Goal: Obtain resource: Download file/media

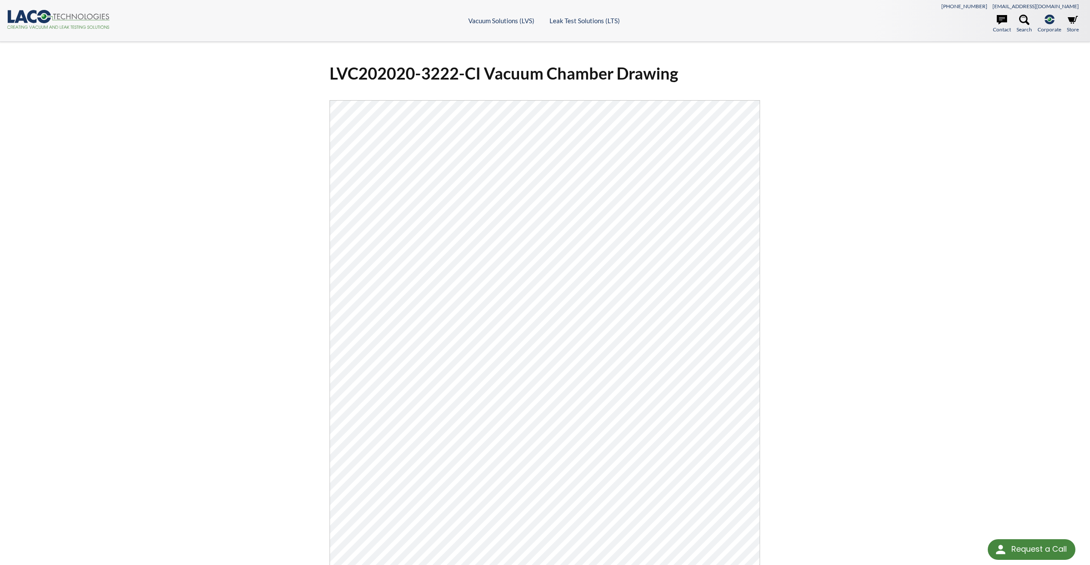
select select "Language Translate Widget"
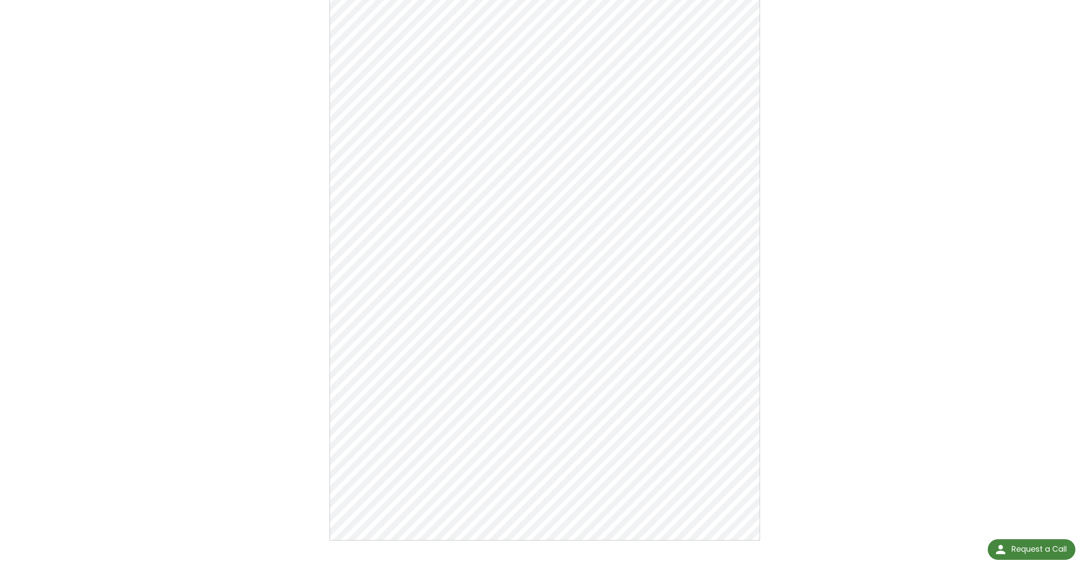
scroll to position [43, 0]
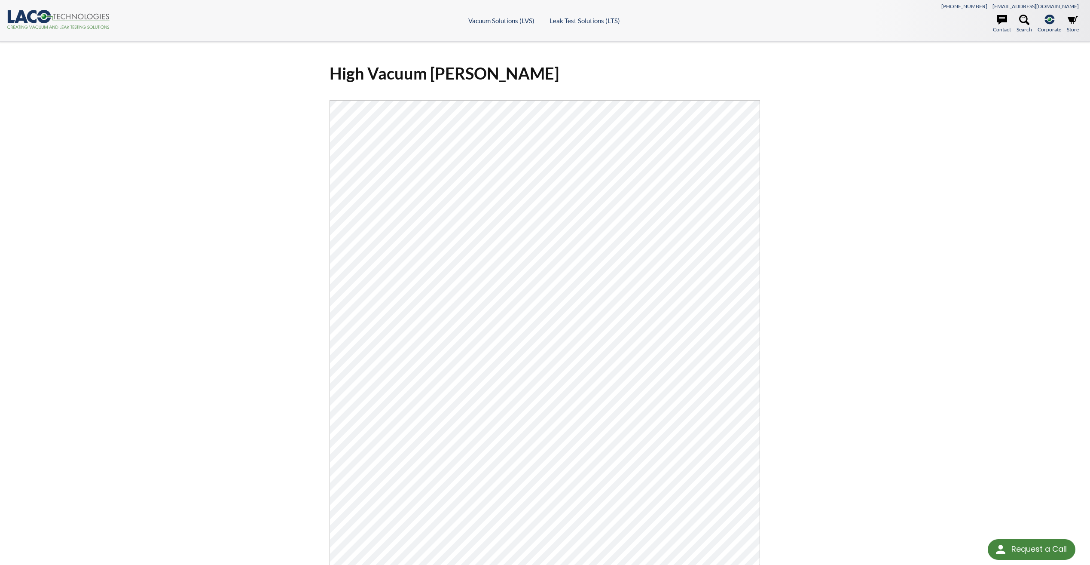
click at [922, 119] on div "High Vacuum Chambers Click Here To Download" at bounding box center [545, 367] width 1090 height 651
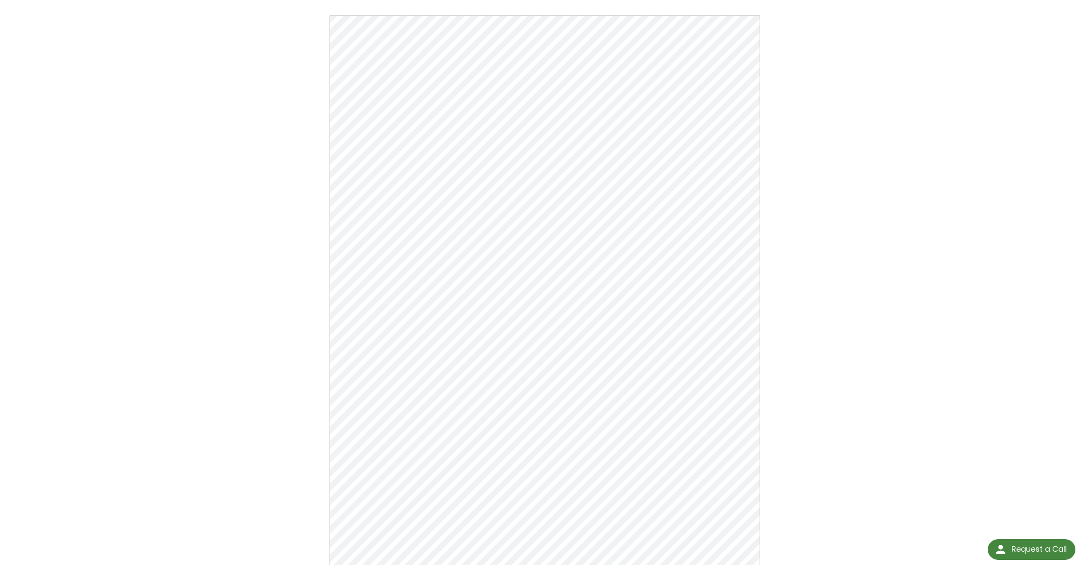
scroll to position [43, 0]
